Goal: Browse casually: Explore the website without a specific task or goal

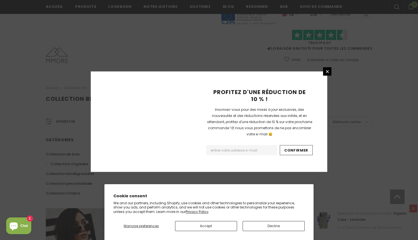
scroll to position [346, 0]
